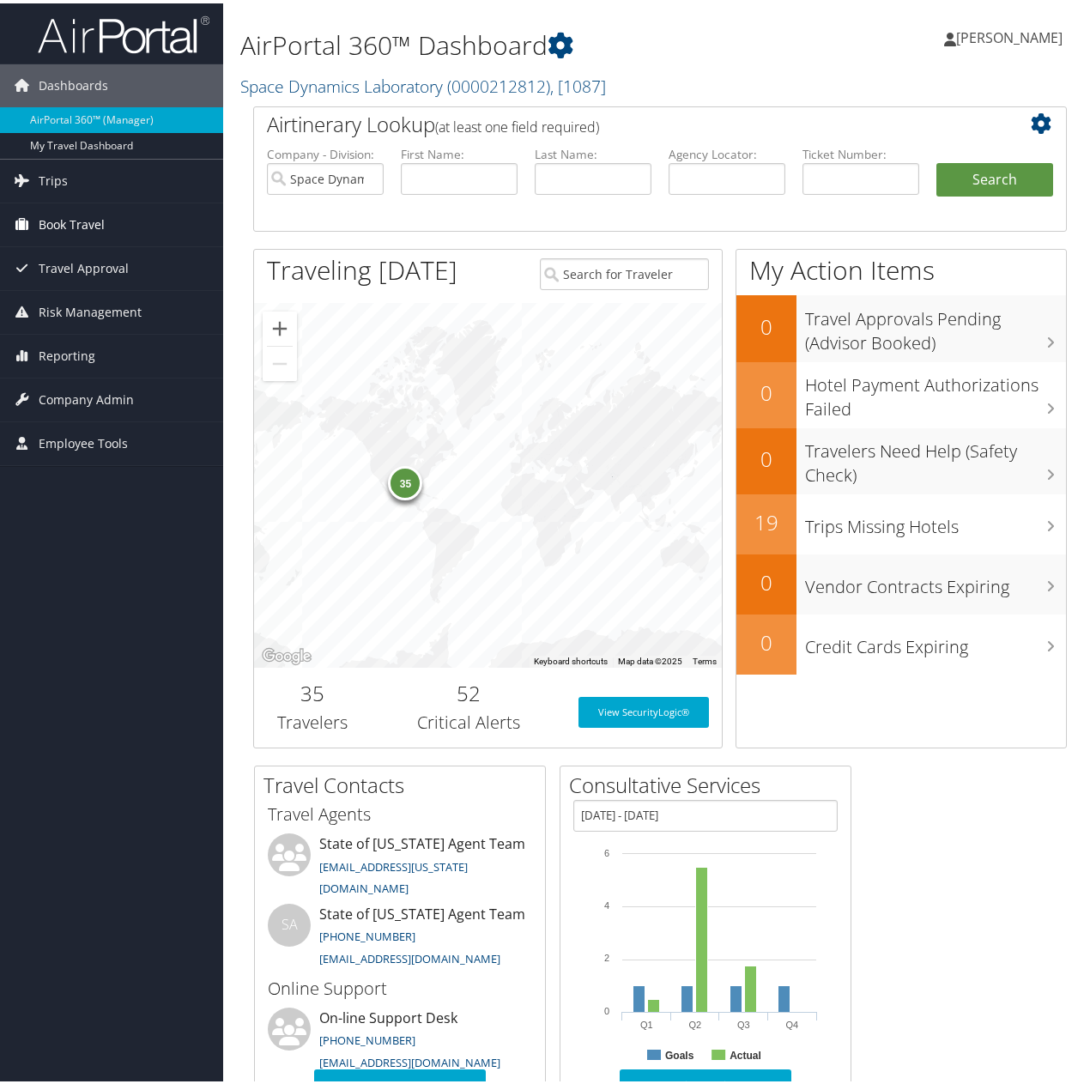
click at [80, 215] on span "Book Travel" at bounding box center [72, 221] width 66 height 43
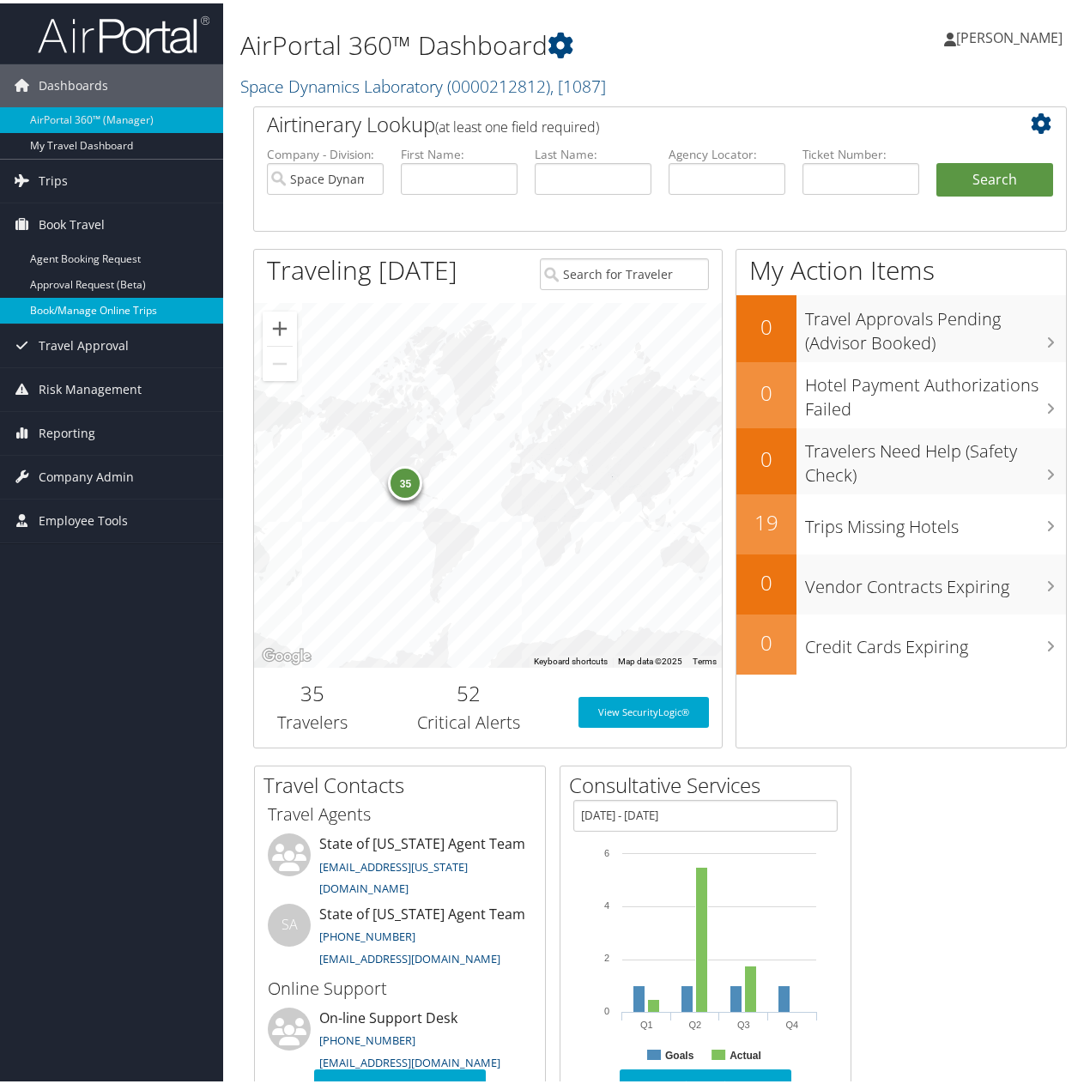
click at [65, 304] on link "Book/Manage Online Trips" at bounding box center [111, 307] width 223 height 26
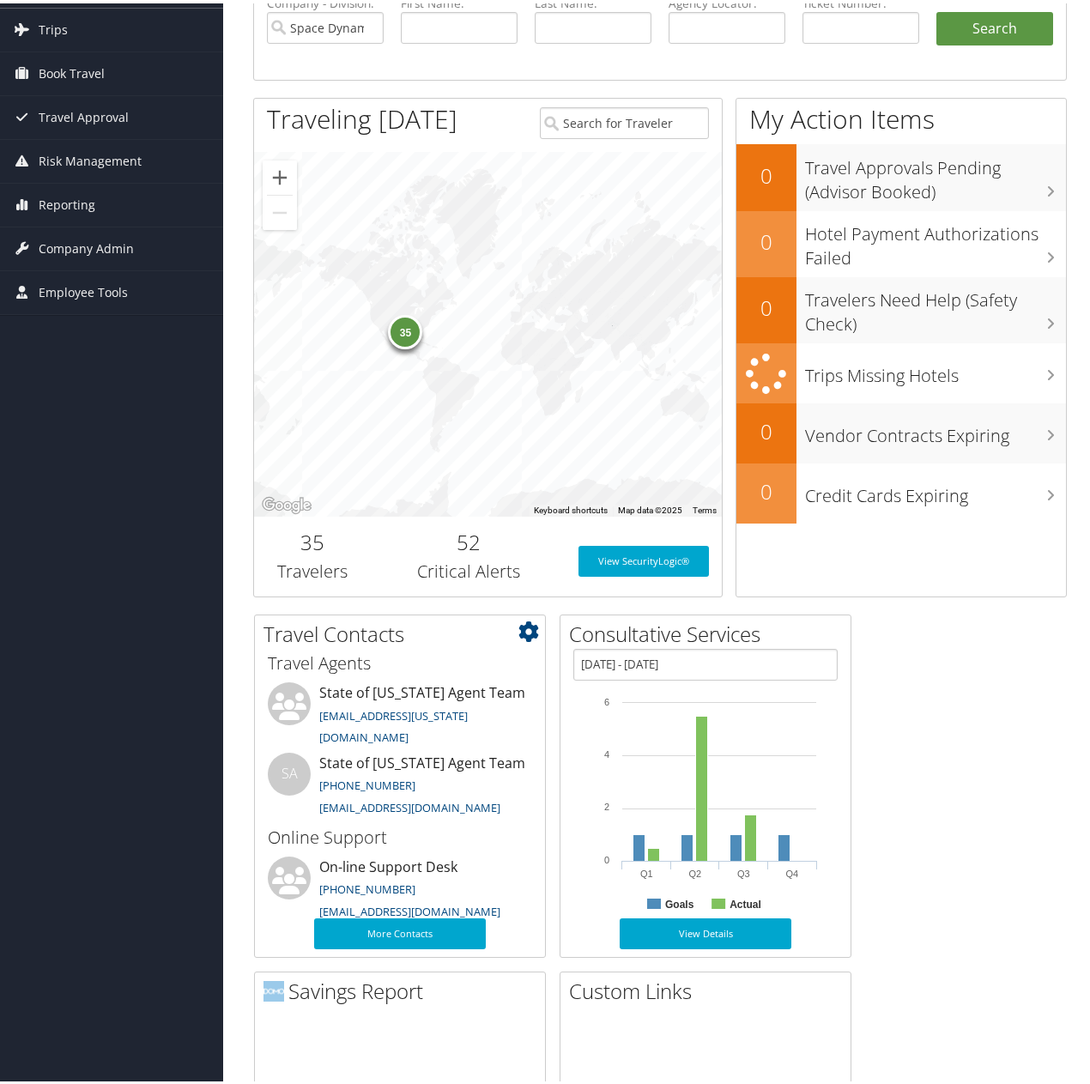
scroll to position [172, 0]
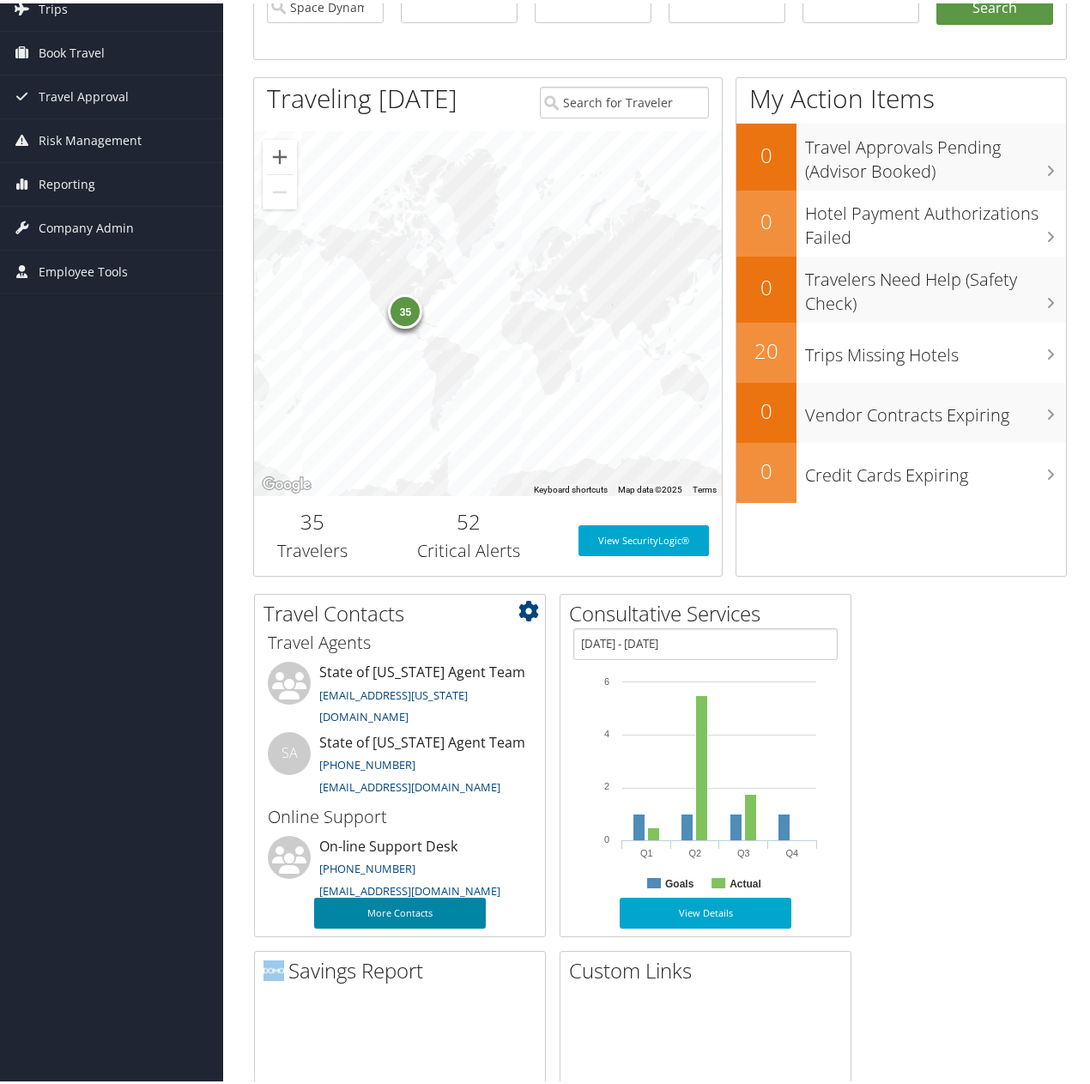
click at [412, 908] on link "More Contacts" at bounding box center [400, 909] width 172 height 31
